Goal: Task Accomplishment & Management: Manage account settings

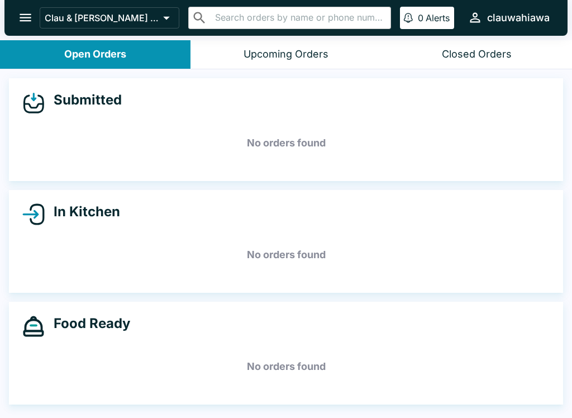
click at [293, 57] on div "Upcoming Orders" at bounding box center [285, 54] width 85 height 13
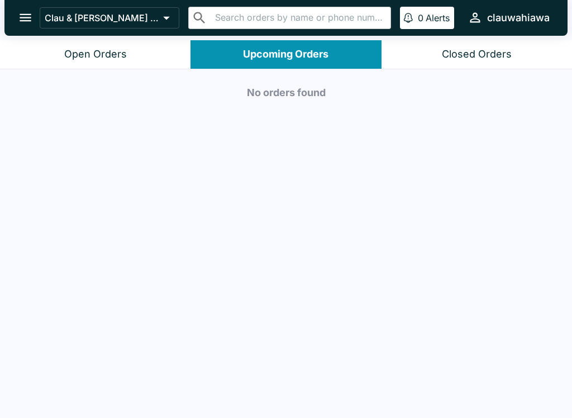
click at [129, 54] on button "Open Orders" at bounding box center [95, 54] width 190 height 28
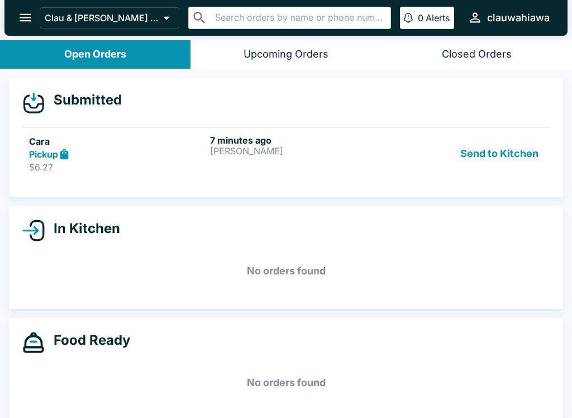
click at [479, 152] on button "Send to Kitchen" at bounding box center [498, 154] width 87 height 39
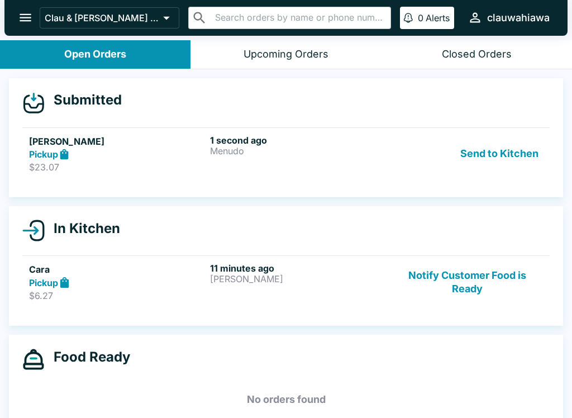
click at [501, 153] on button "Send to Kitchen" at bounding box center [498, 154] width 87 height 39
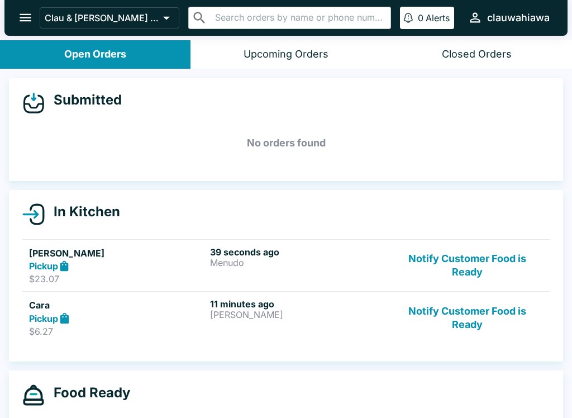
click at [496, 312] on button "Notify Customer Food is Ready" at bounding box center [466, 317] width 151 height 39
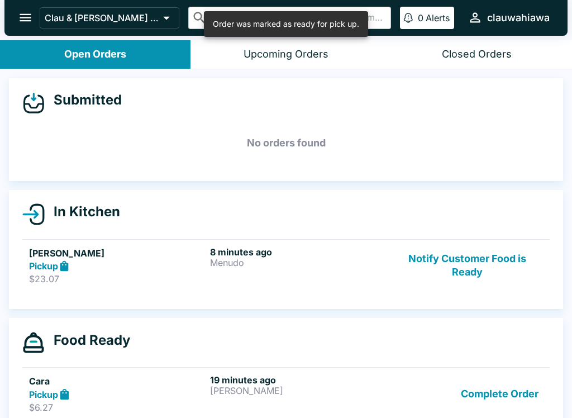
click at [485, 260] on button "Notify Customer Food is Ready" at bounding box center [466, 265] width 151 height 39
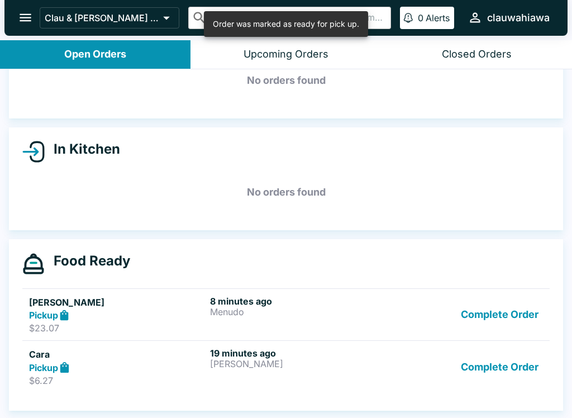
scroll to position [63, 0]
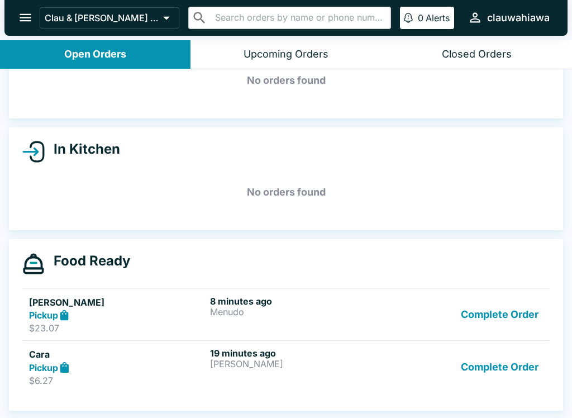
click at [476, 372] on button "Complete Order" at bounding box center [499, 366] width 87 height 39
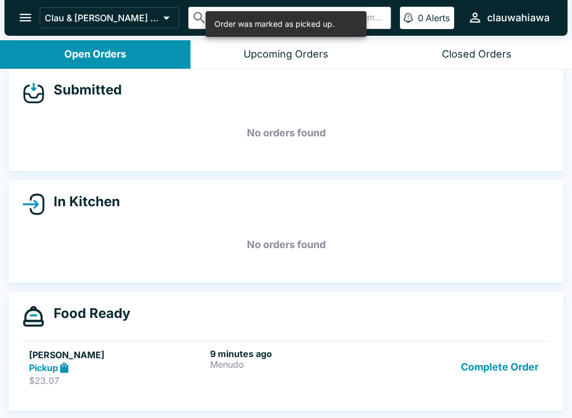
scroll to position [10, 0]
click at [337, 380] on div "9 minutes ago Menudo" at bounding box center [298, 367] width 176 height 39
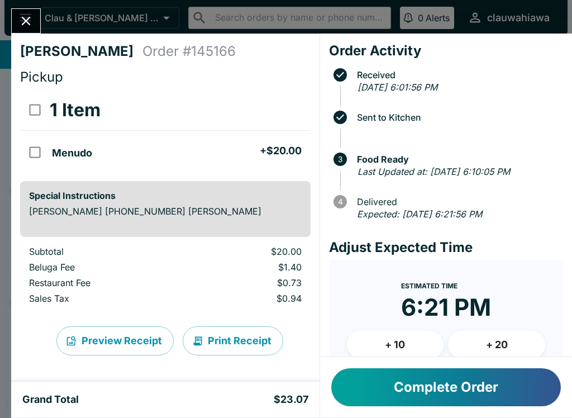
click at [27, 23] on icon "Close" at bounding box center [25, 20] width 15 height 15
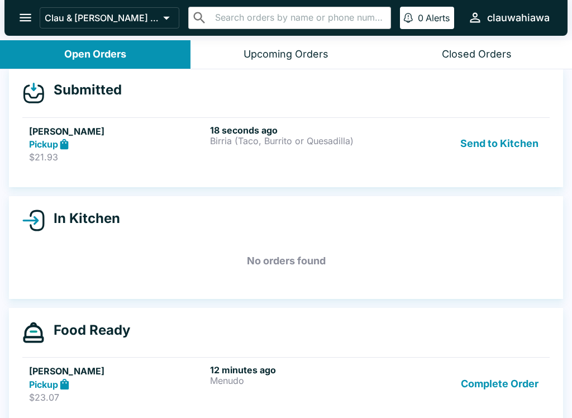
click at [510, 157] on button "Send to Kitchen" at bounding box center [498, 143] width 87 height 39
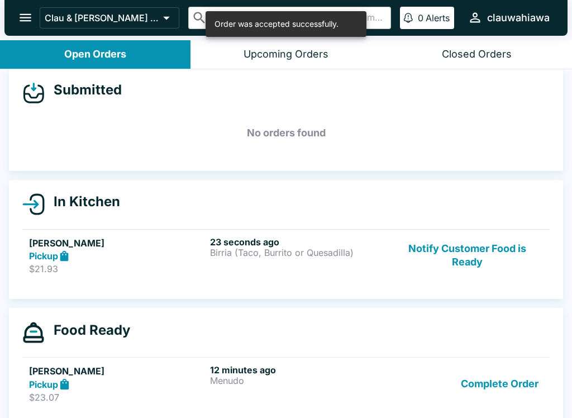
click at [274, 267] on div "23 seconds ago Birria (Taco, Burrito or Quesadilla)" at bounding box center [298, 255] width 176 height 39
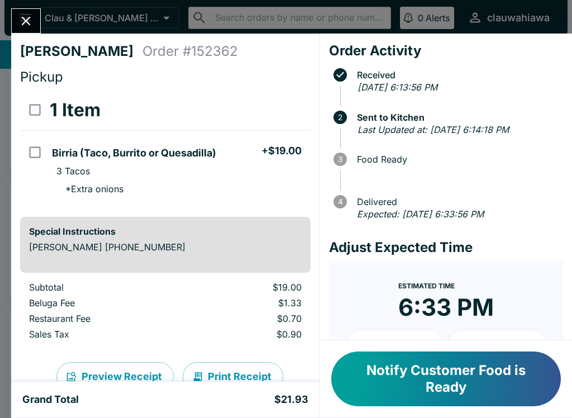
click at [23, 15] on icon "Close" at bounding box center [25, 20] width 15 height 15
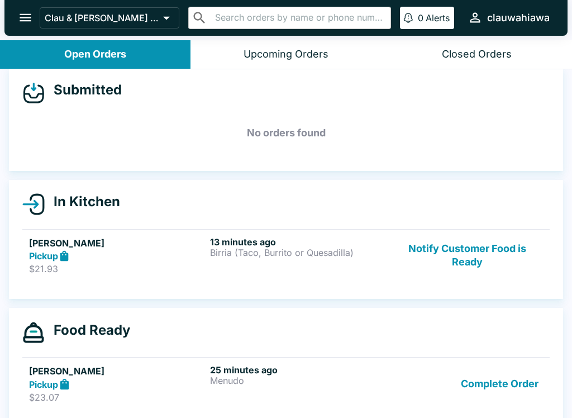
click at [284, 269] on div "13 minutes ago Birria (Taco, Burrito or Quesadilla)" at bounding box center [298, 255] width 176 height 39
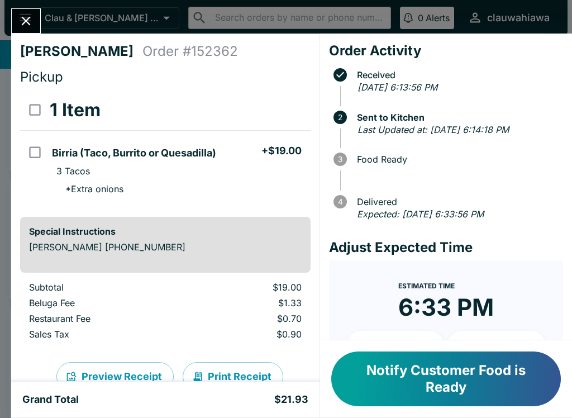
click at [495, 386] on button "Notify Customer Food is Ready" at bounding box center [445, 378] width 229 height 55
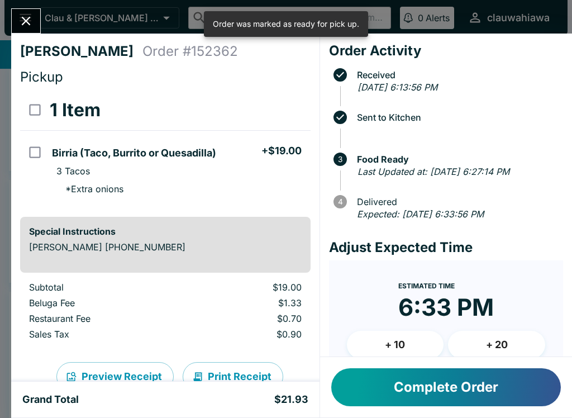
click at [18, 32] on div at bounding box center [26, 20] width 30 height 25
click at [39, 23] on button "Close" at bounding box center [26, 21] width 28 height 24
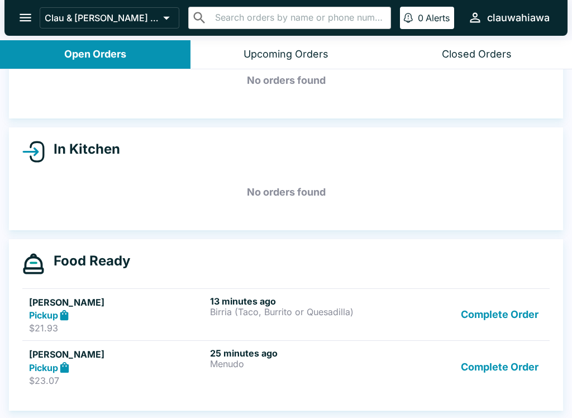
scroll to position [2, 0]
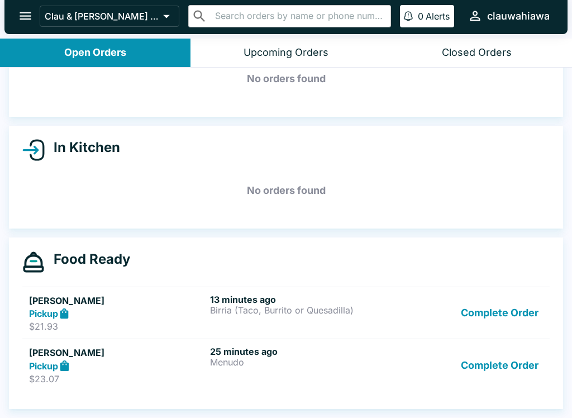
click at [500, 372] on button "Complete Order" at bounding box center [499, 365] width 87 height 39
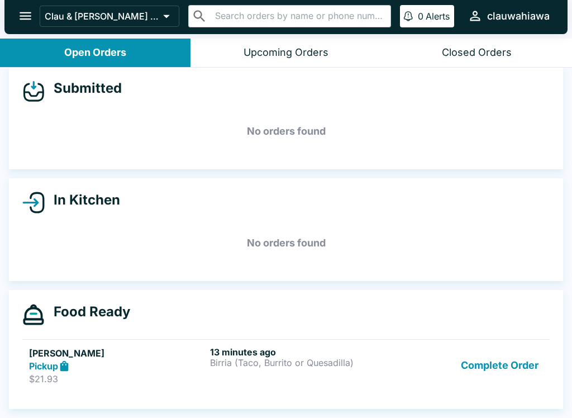
click at [534, 346] on button "Complete Order" at bounding box center [499, 365] width 87 height 39
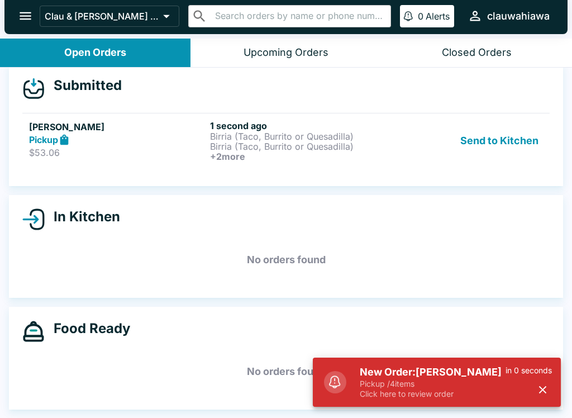
scroll to position [0, 0]
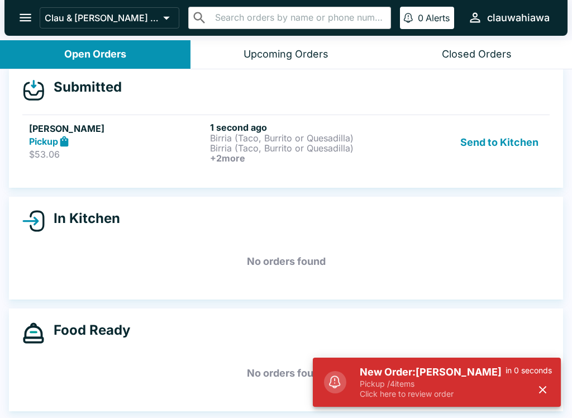
click at [506, 130] on button "Send to Kitchen" at bounding box center [498, 142] width 87 height 41
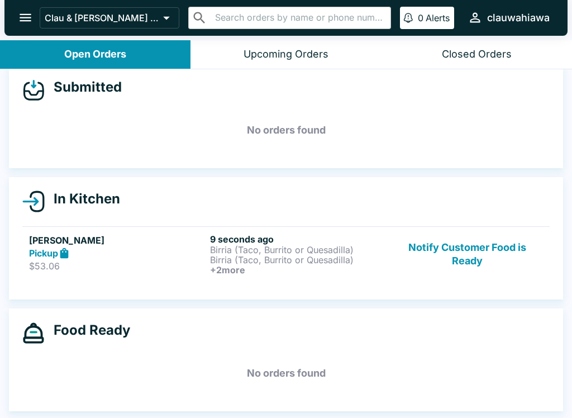
click at [300, 236] on h6 "9 seconds ago" at bounding box center [298, 238] width 176 height 11
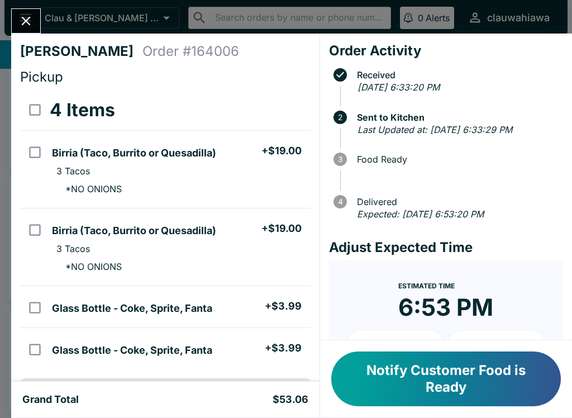
click at [468, 381] on button "Notify Customer Food is Ready" at bounding box center [445, 378] width 229 height 55
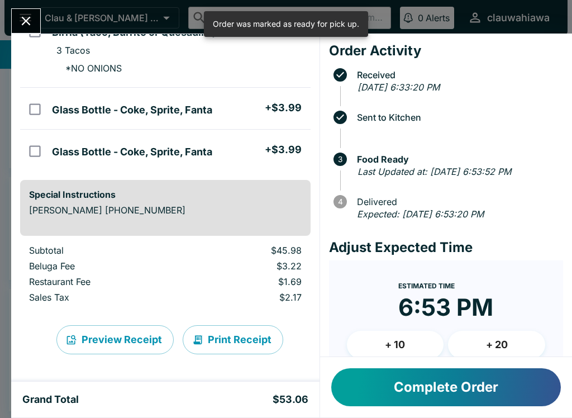
scroll to position [198, 0]
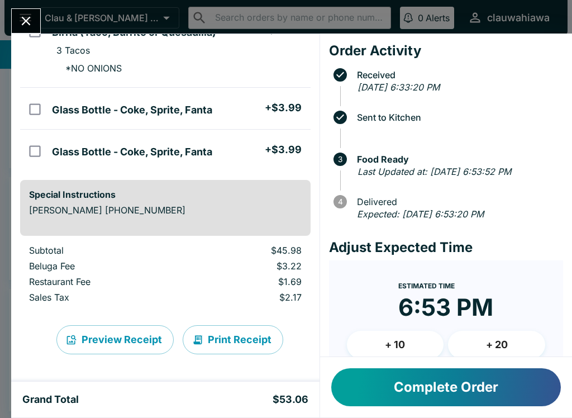
click at [32, 26] on icon "Close" at bounding box center [25, 20] width 15 height 15
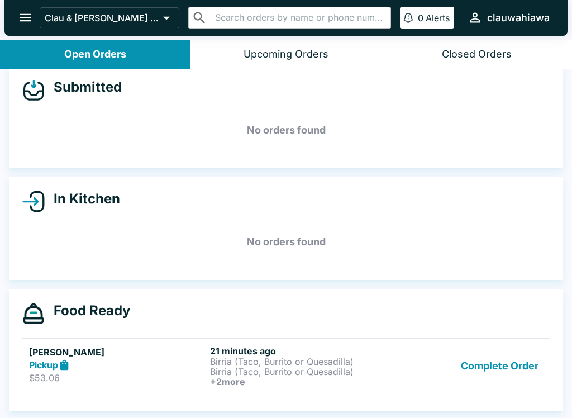
scroll to position [2, 0]
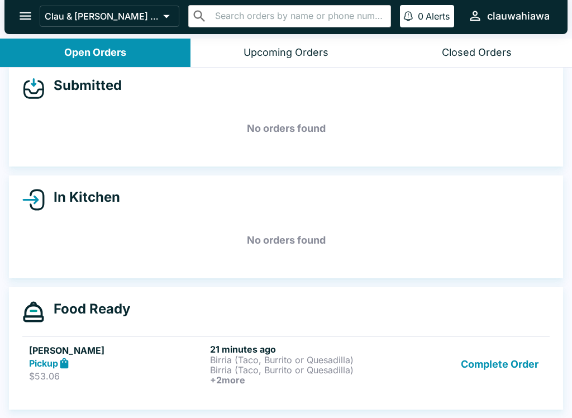
click at [393, 365] on div "Complete Order" at bounding box center [466, 363] width 151 height 41
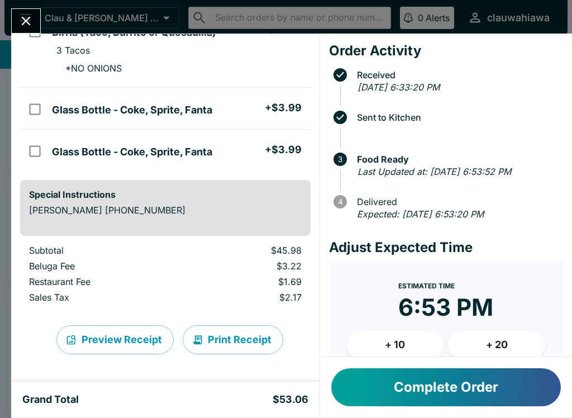
scroll to position [198, 0]
click at [483, 382] on button "Complete Order" at bounding box center [445, 387] width 229 height 38
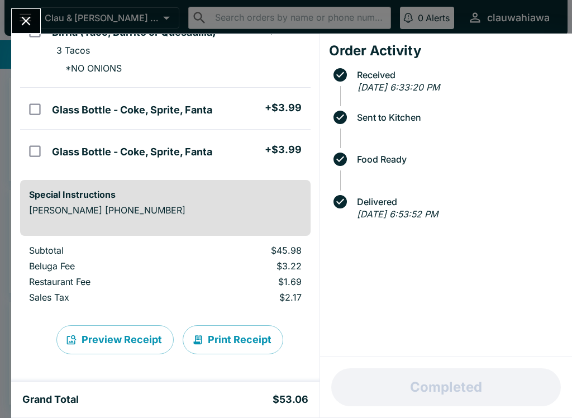
scroll to position [0, 0]
click at [31, 19] on icon "Close" at bounding box center [25, 20] width 15 height 15
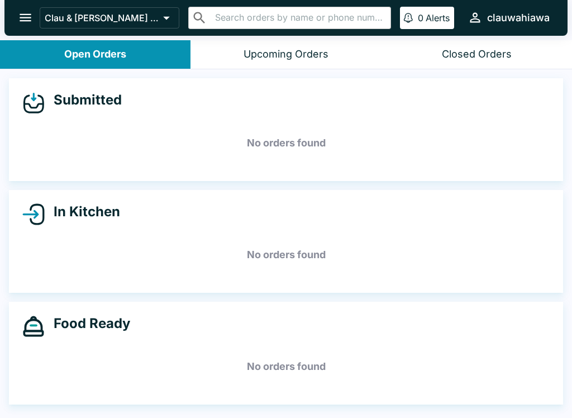
click at [23, 21] on icon "open drawer" at bounding box center [26, 18] width 12 height 8
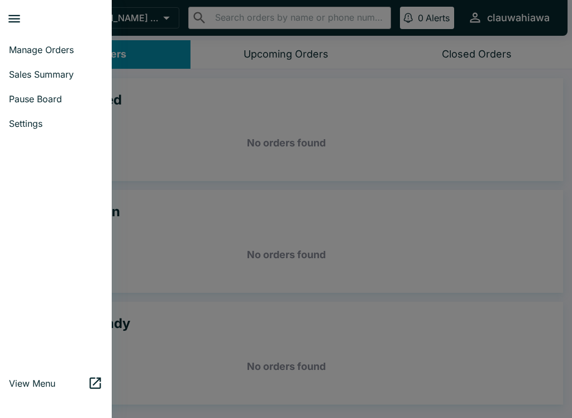
click at [64, 99] on span "Pause Board" at bounding box center [56, 98] width 94 height 11
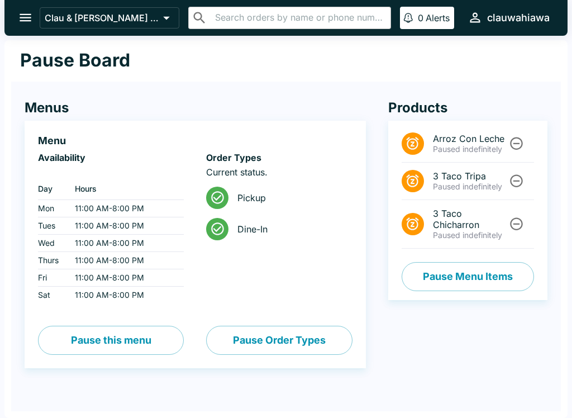
click at [91, 340] on button "Pause this menu" at bounding box center [111, 339] width 146 height 29
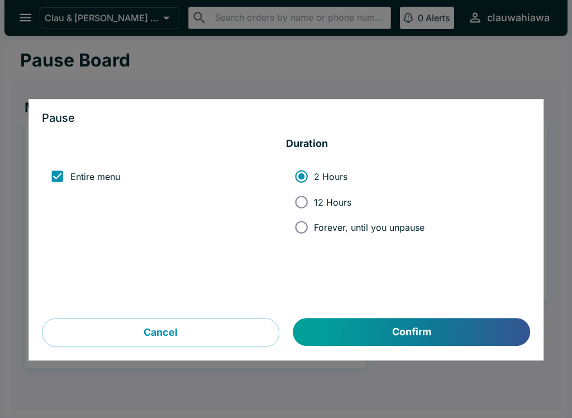
click at [305, 319] on button "Confirm" at bounding box center [411, 332] width 237 height 28
